Goal: Obtain resource: Download file/media

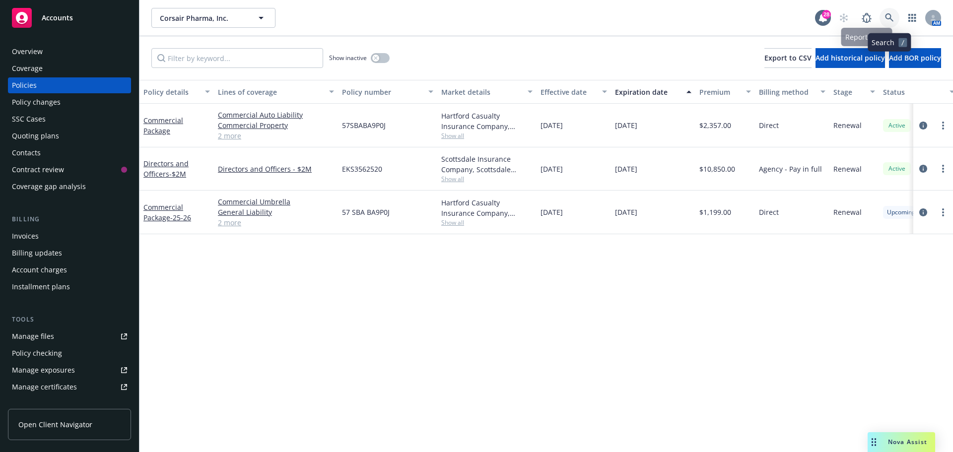
click at [886, 17] on icon at bounding box center [889, 17] width 9 height 9
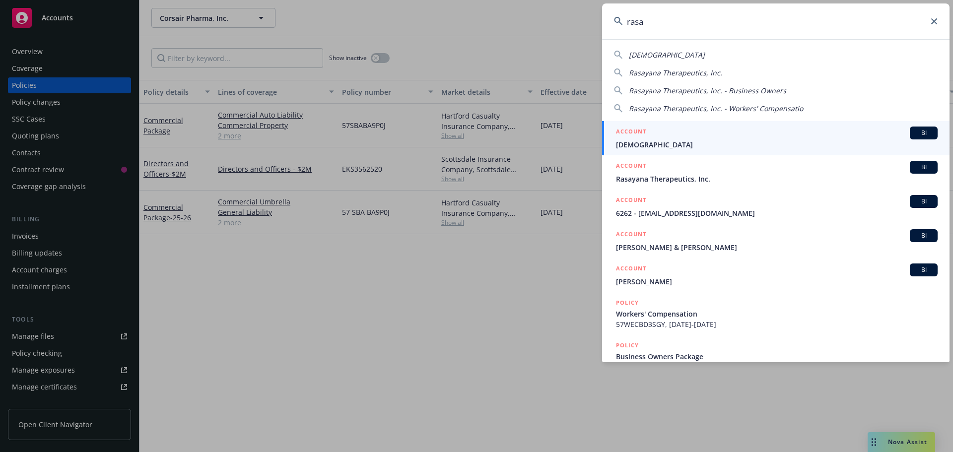
type input "rasa"
click at [652, 142] on span "[DEMOGRAPHIC_DATA]" at bounding box center [777, 144] width 322 height 10
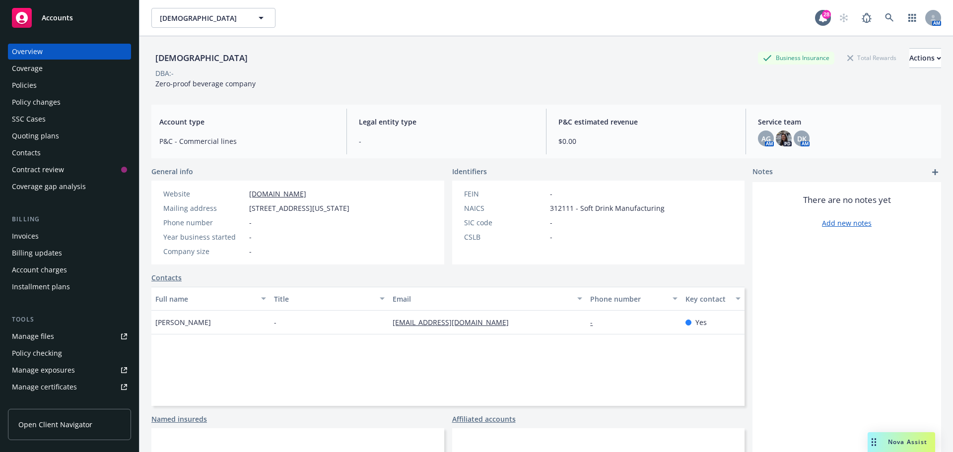
click at [40, 331] on div "Manage files" at bounding box center [33, 337] width 42 height 16
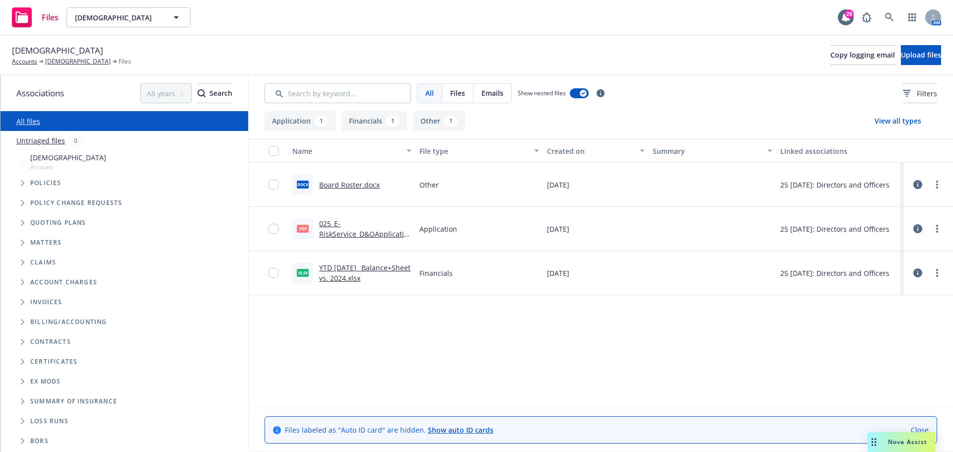
click at [349, 236] on link "025_E-RiskService_D&OApplication - Final-signatures.pdf" at bounding box center [363, 234] width 89 height 30
